Goal: Download file/media

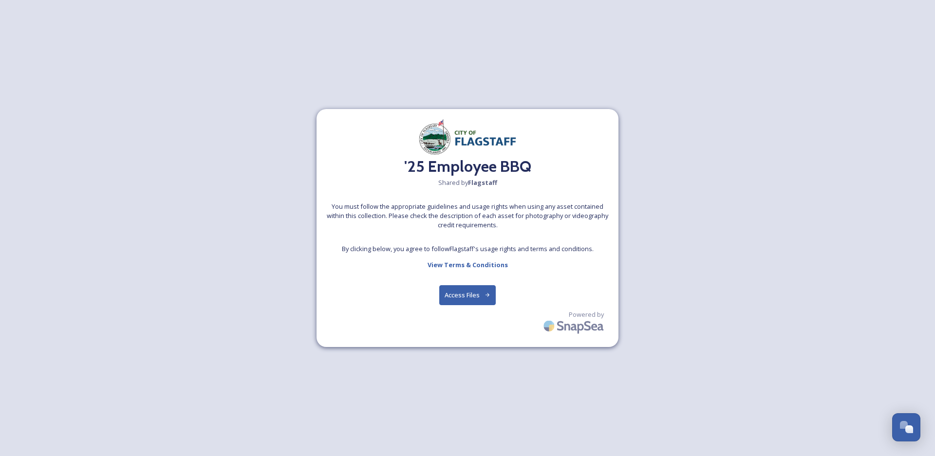
click at [466, 292] on button "Access Files" at bounding box center [467, 295] width 57 height 20
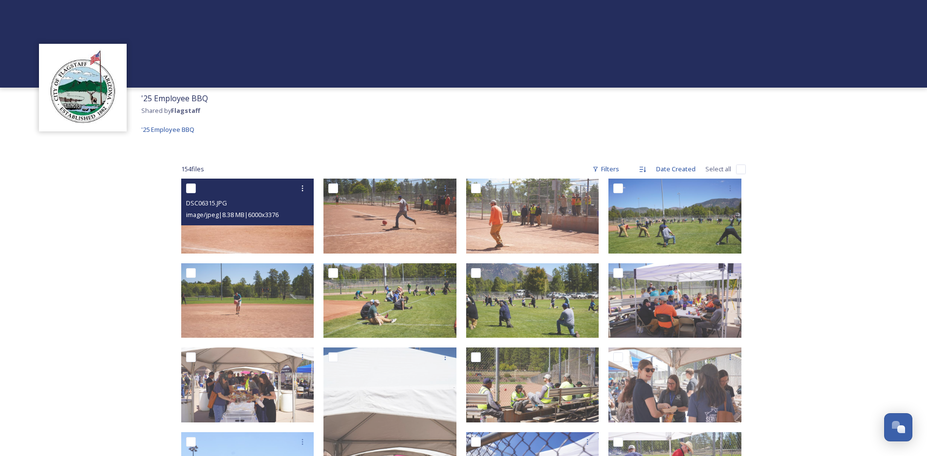
click at [229, 236] on img at bounding box center [247, 216] width 133 height 75
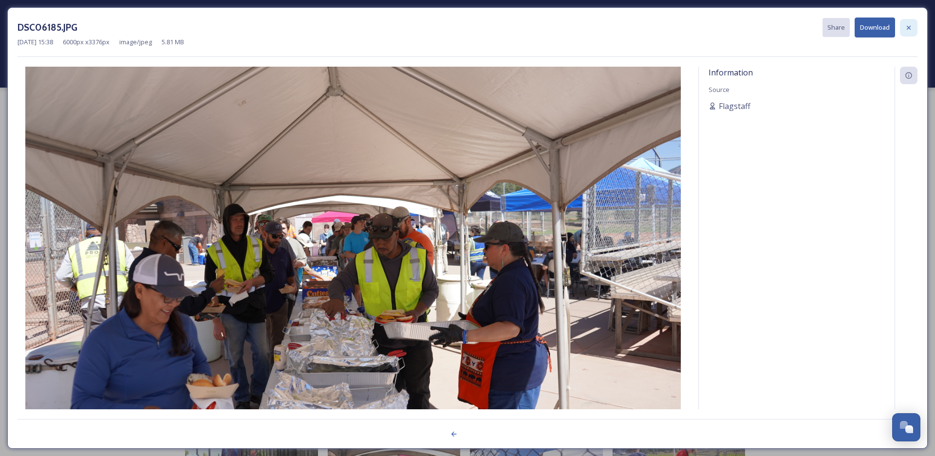
click at [910, 24] on icon at bounding box center [909, 28] width 8 height 8
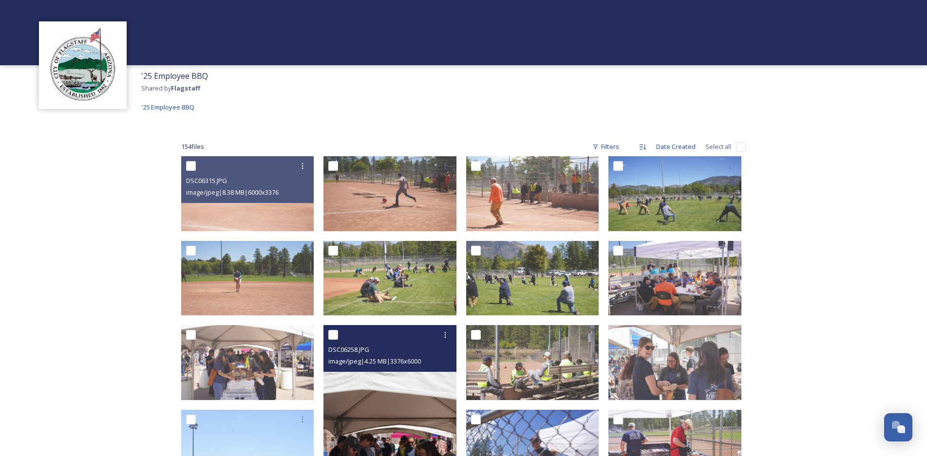
scroll to position [292, 0]
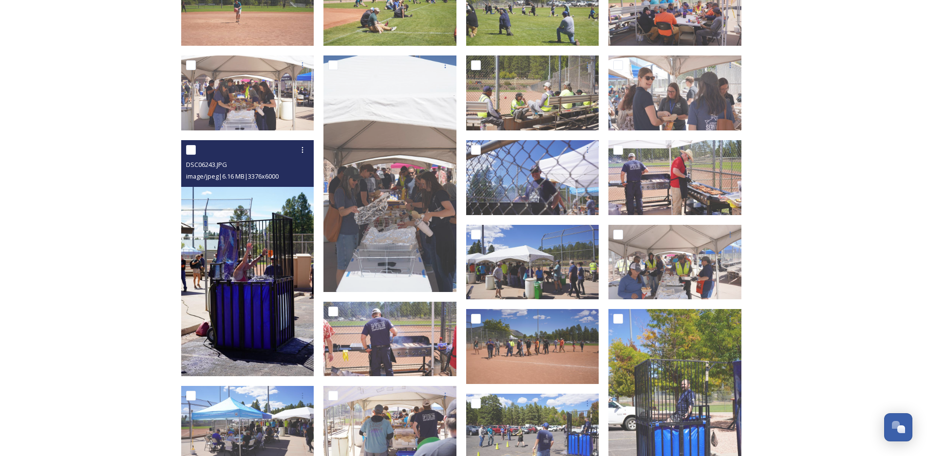
click at [250, 330] on img at bounding box center [247, 258] width 133 height 236
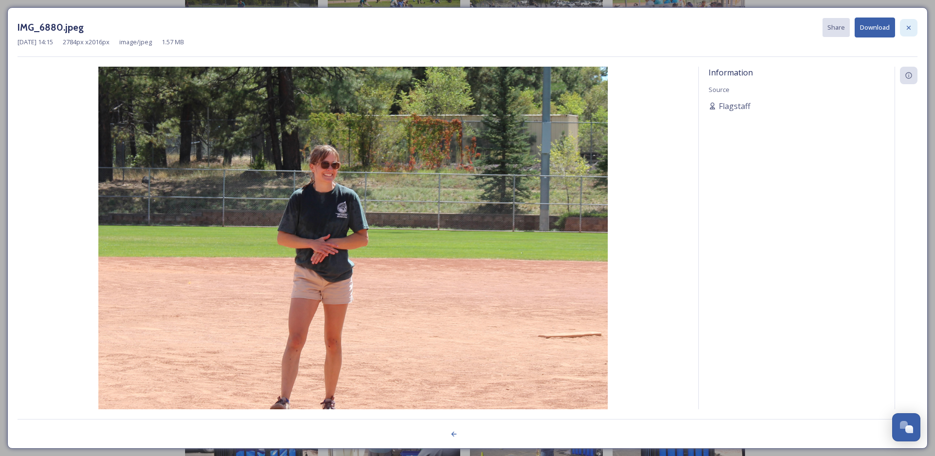
click at [905, 25] on icon at bounding box center [909, 28] width 8 height 8
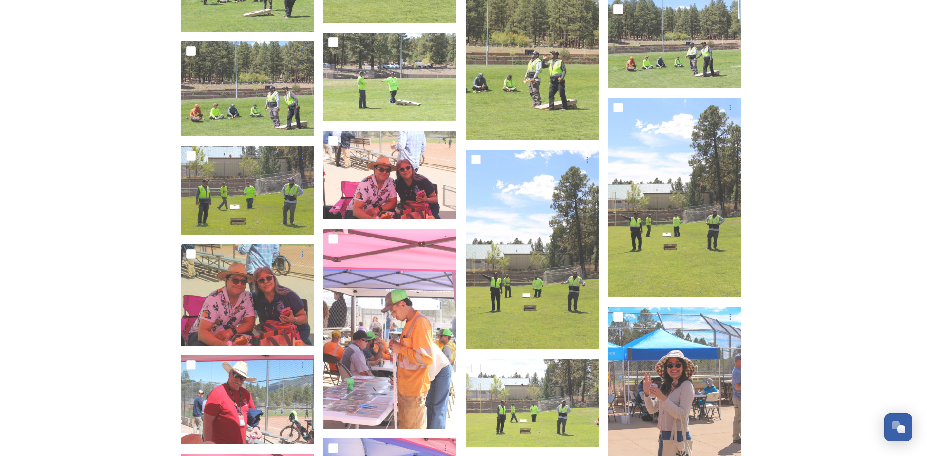
scroll to position [4470, 0]
